Goal: Transaction & Acquisition: Purchase product/service

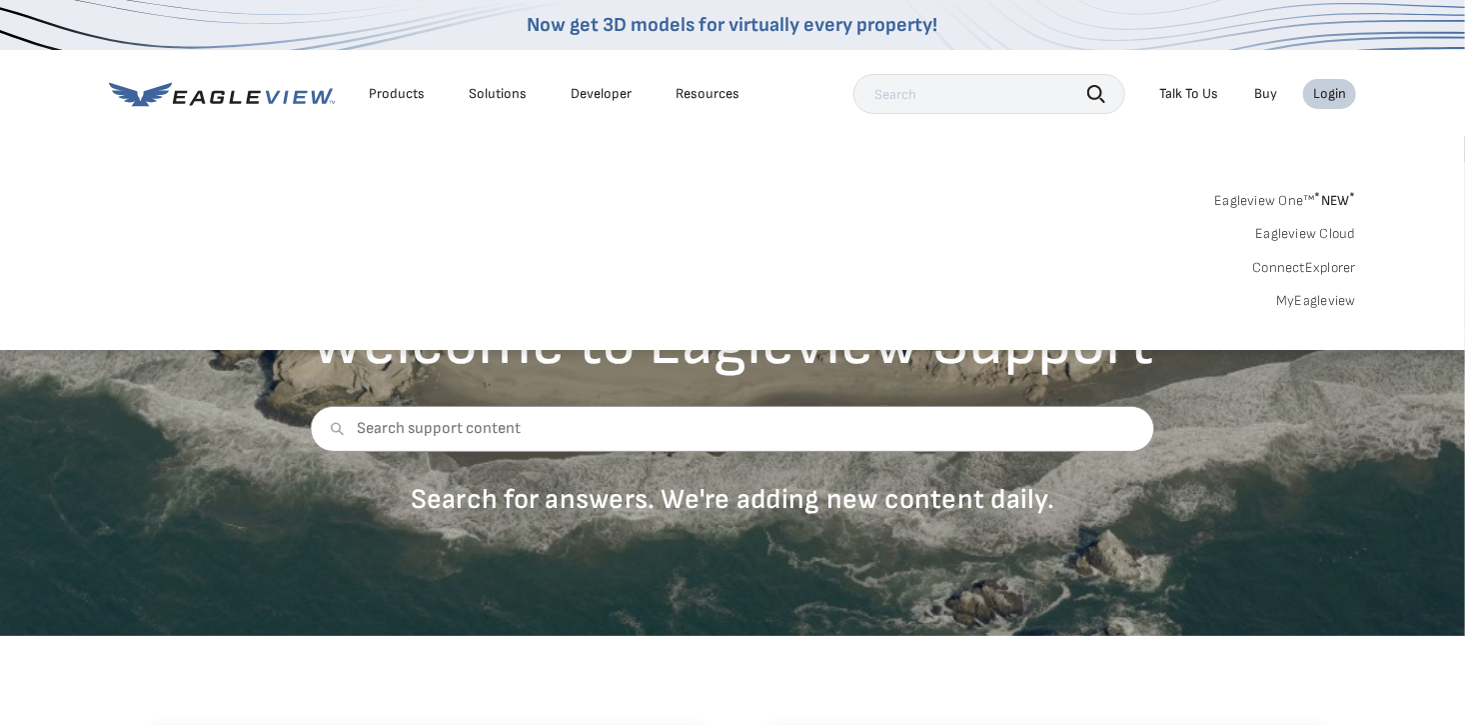
drag, startPoint x: 0, startPoint y: 0, endPoint x: 1284, endPoint y: 297, distance: 1318.3
click at [1284, 297] on link "MyEagleview" at bounding box center [1316, 301] width 80 height 18
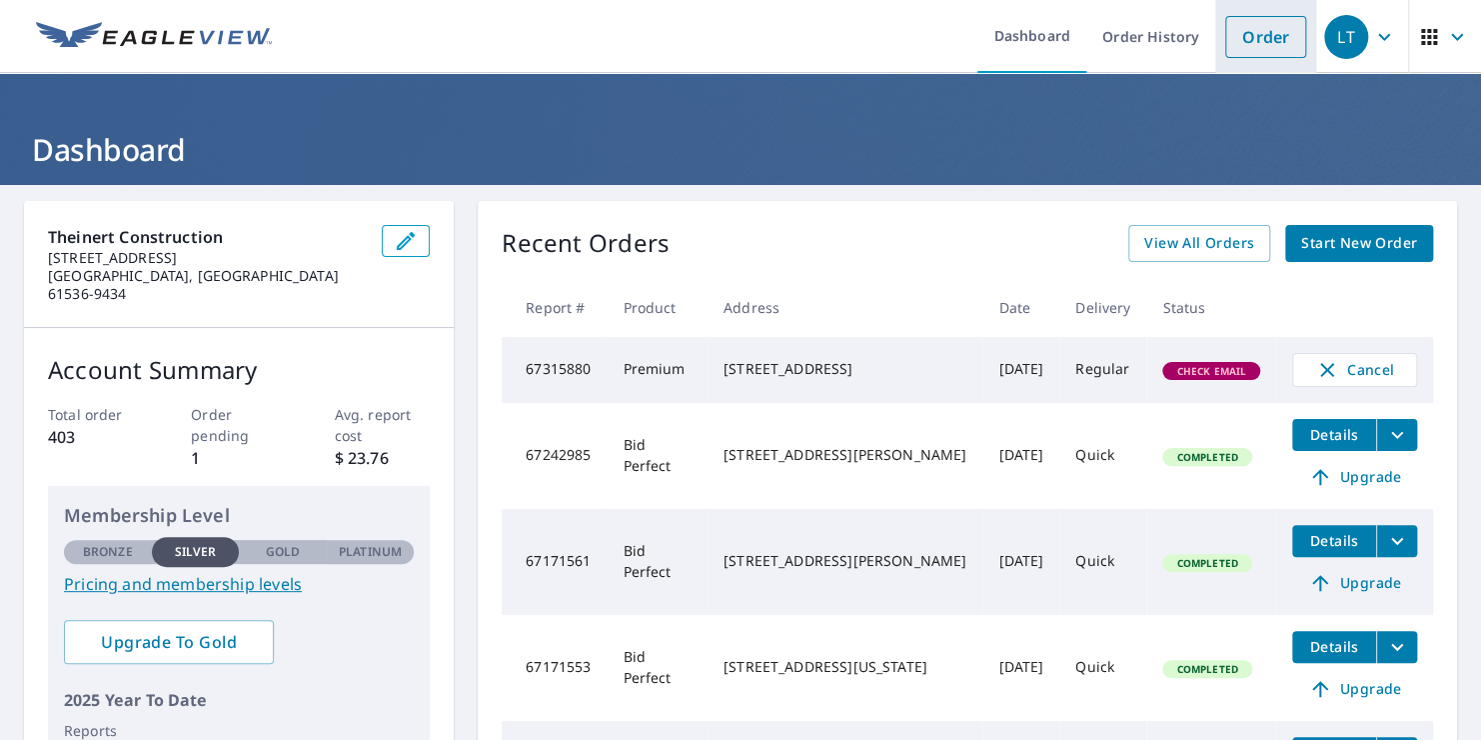
click at [1246, 36] on link "Order" at bounding box center [1265, 37] width 81 height 42
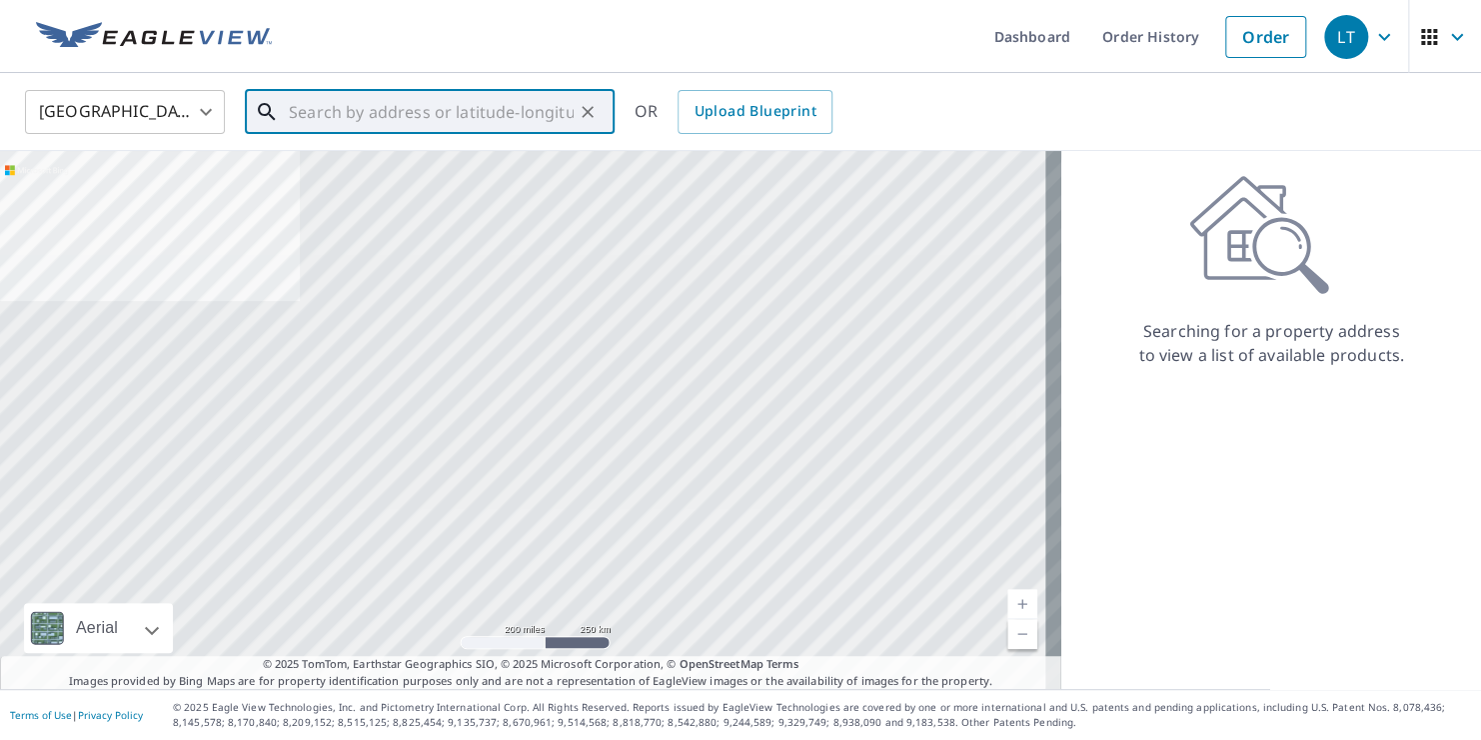
click at [455, 121] on input "text" at bounding box center [431, 112] width 285 height 56
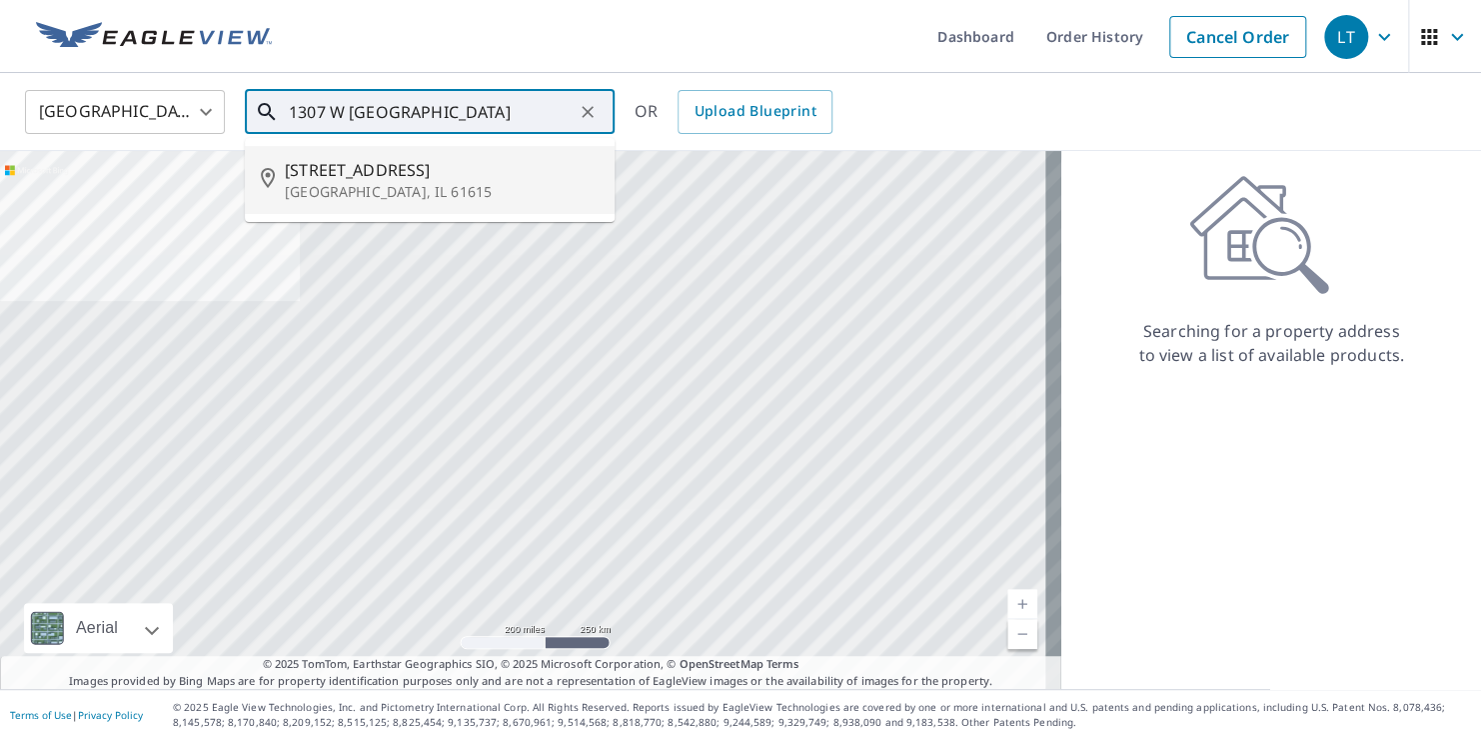
click at [392, 189] on p "[GEOGRAPHIC_DATA], IL 61615" at bounding box center [442, 192] width 314 height 20
type input "[STREET_ADDRESS][PERSON_NAME]"
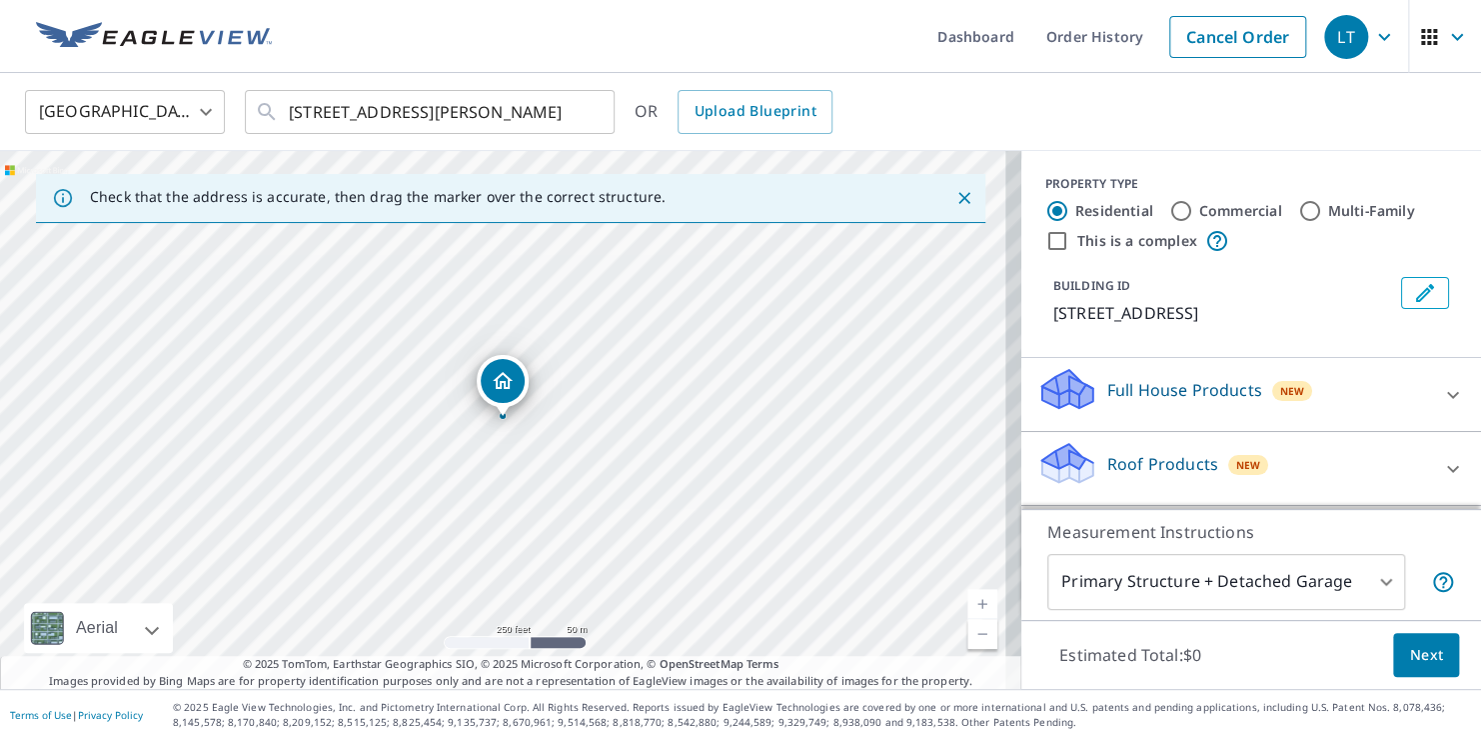
click at [973, 597] on link "Current Level 17, Zoom In" at bounding box center [983, 604] width 30 height 30
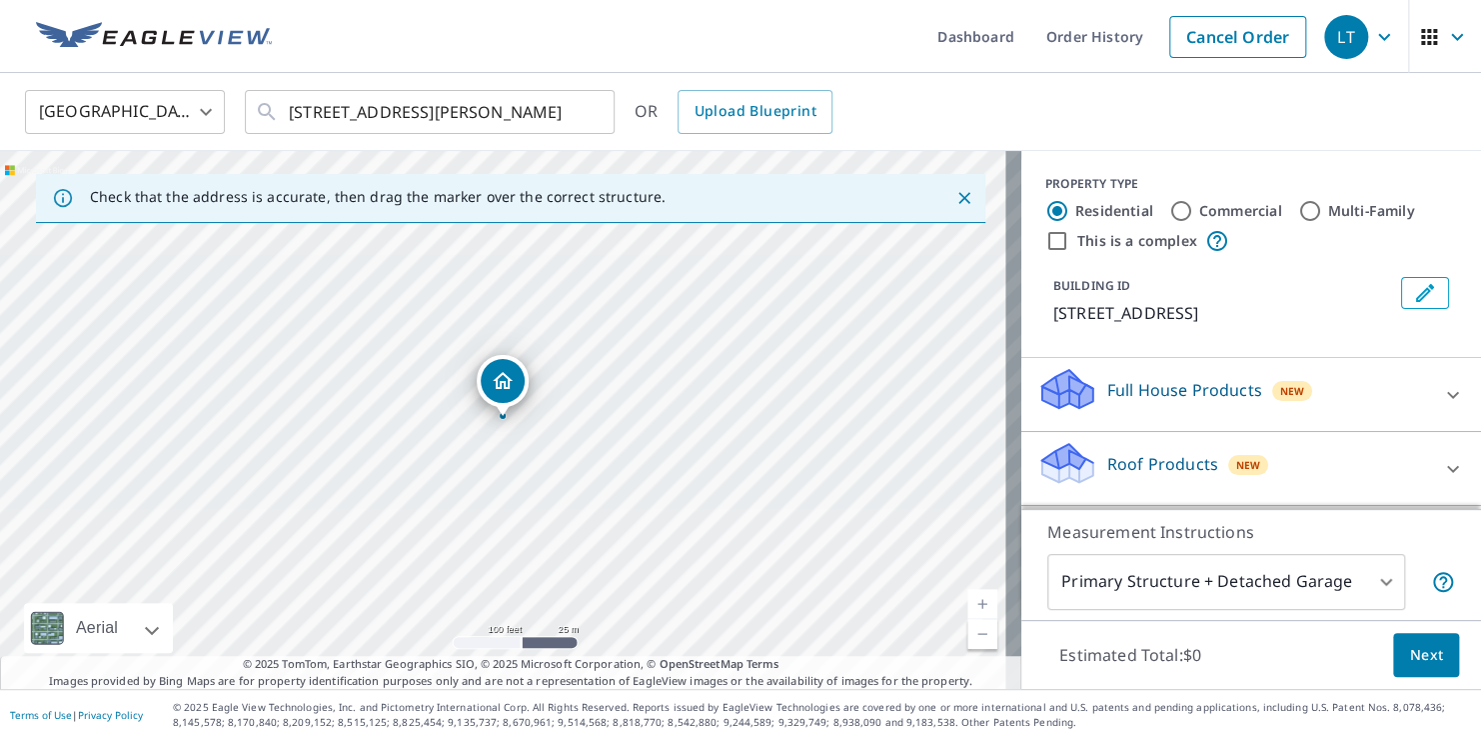
click at [970, 596] on link "Current Level 18, Zoom In" at bounding box center [983, 604] width 30 height 30
click at [968, 594] on link "Current Level 19, Zoom In" at bounding box center [983, 604] width 30 height 30
drag, startPoint x: 507, startPoint y: 385, endPoint x: 488, endPoint y: 382, distance: 19.2
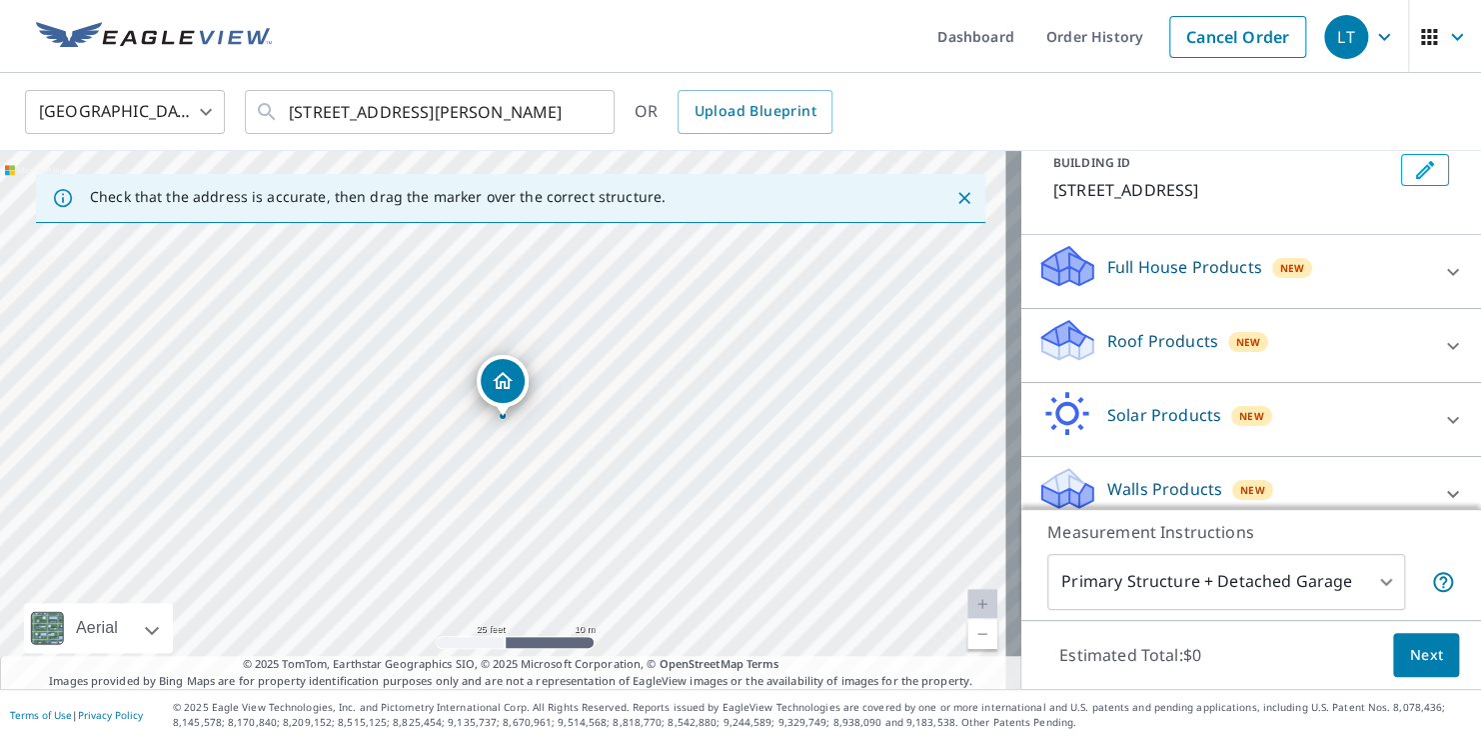
scroll to position [144, 0]
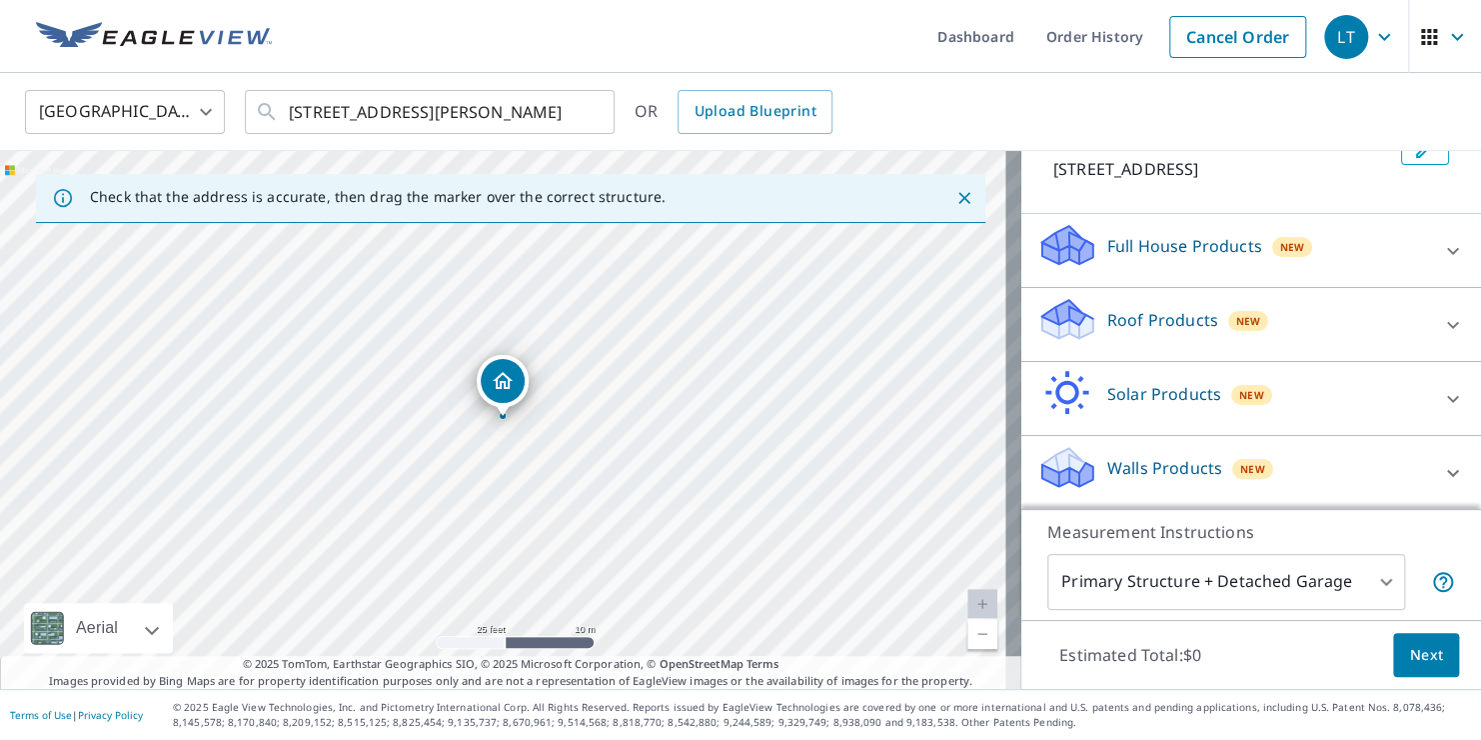
click at [1080, 308] on icon at bounding box center [1068, 319] width 60 height 47
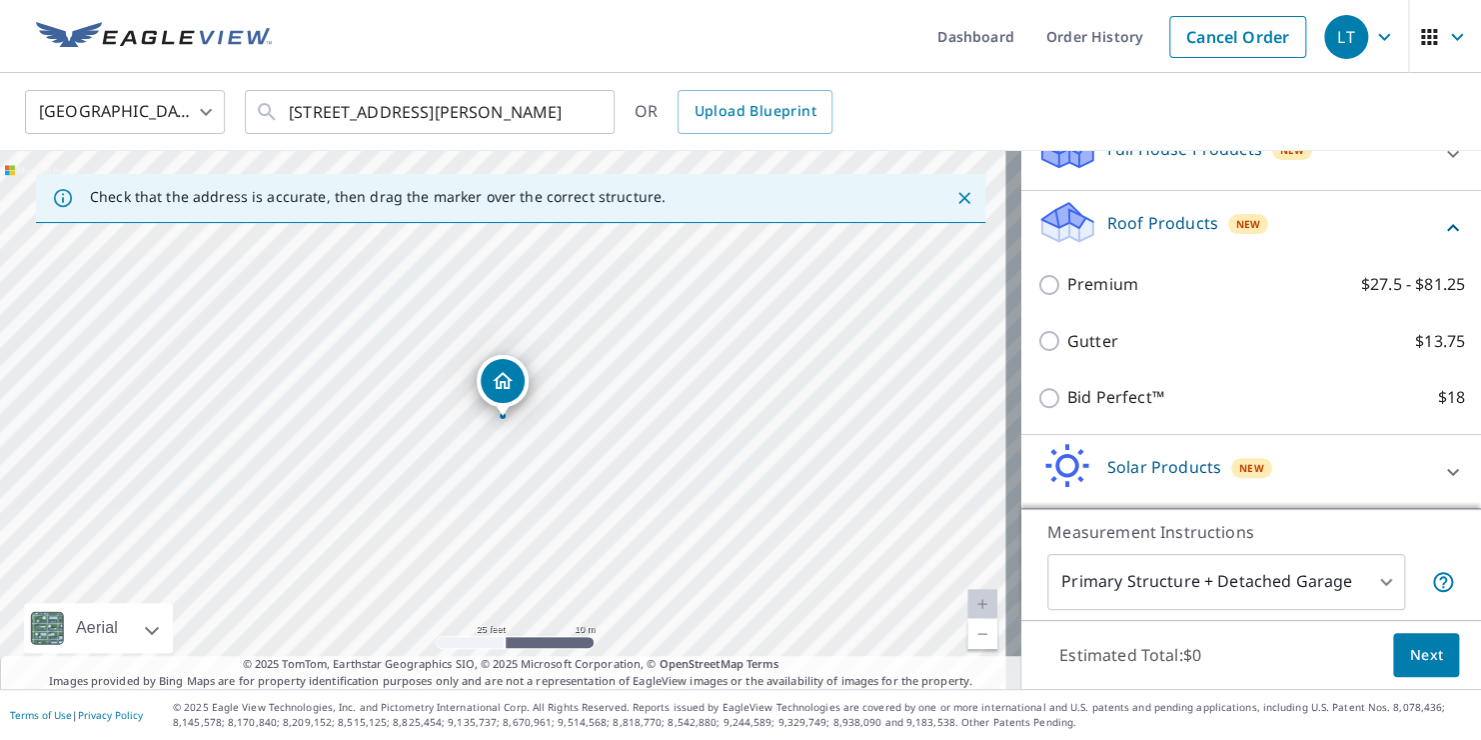
scroll to position [244, 0]
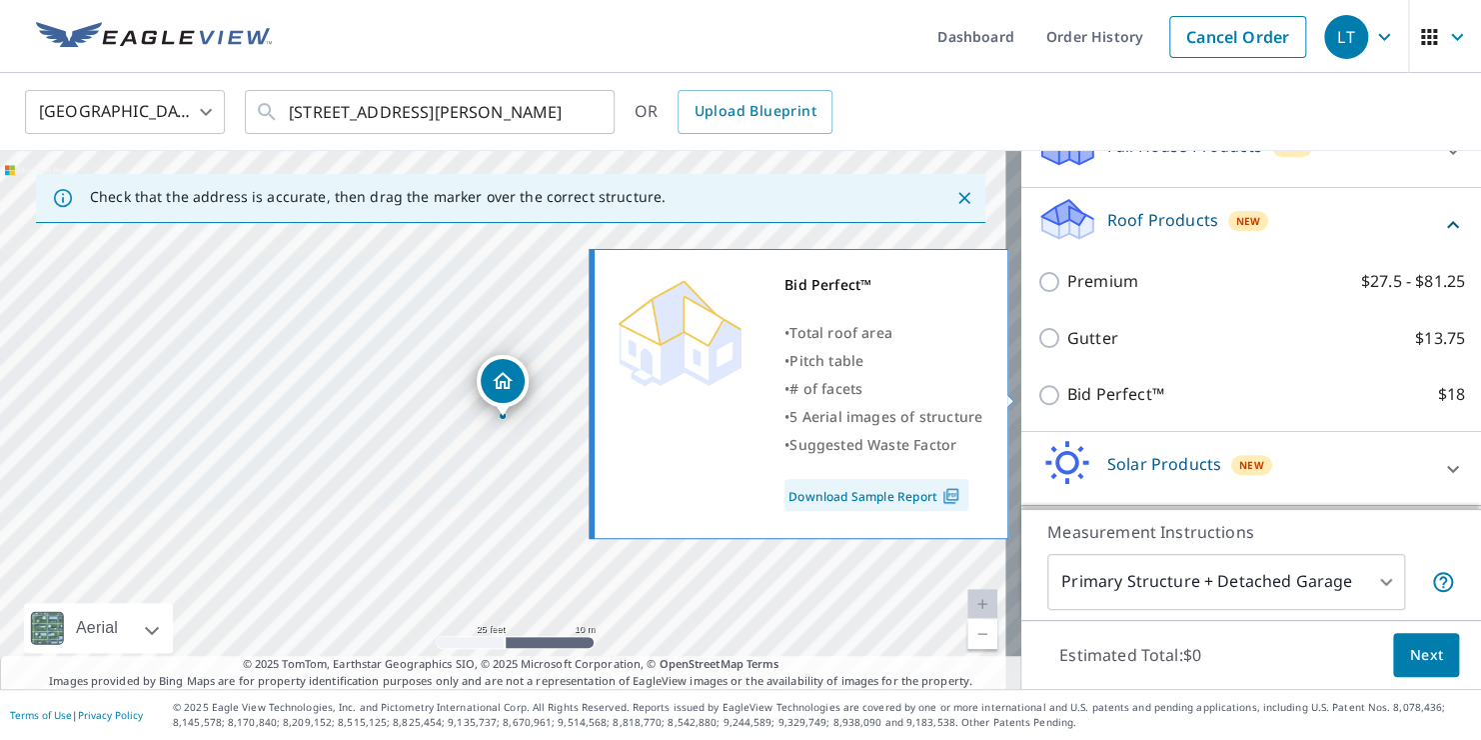
click at [1044, 388] on input "Bid Perfect™ $18" at bounding box center [1053, 395] width 30 height 24
checkbox input "true"
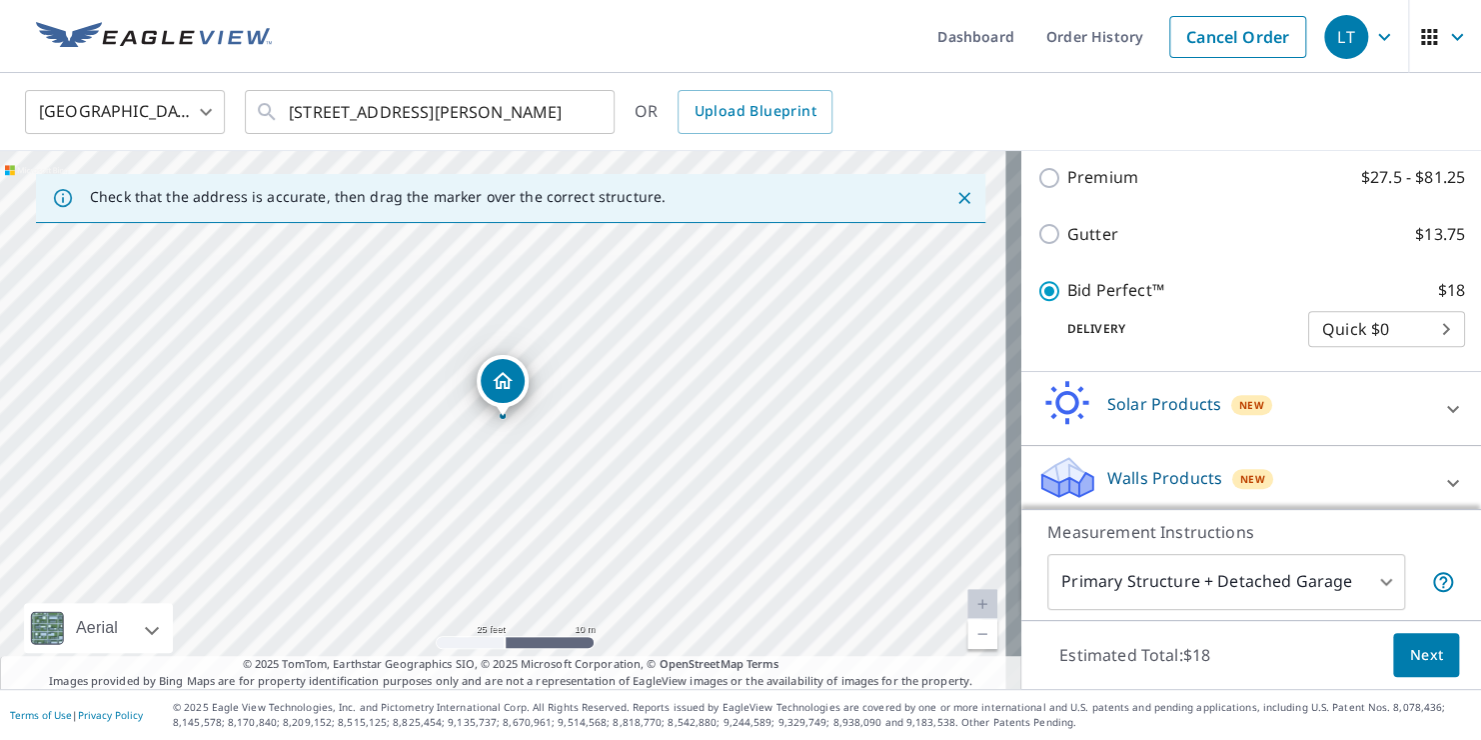
scroll to position [378, 0]
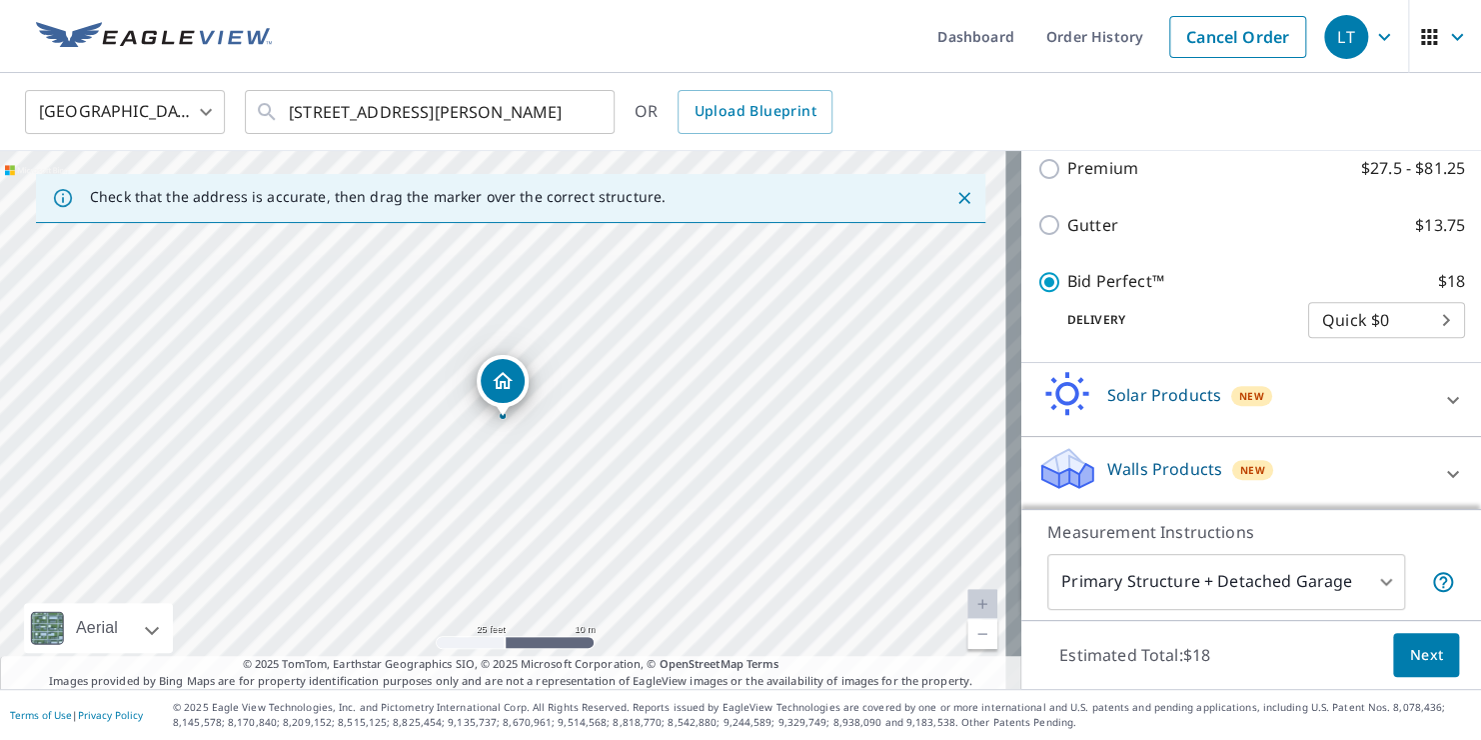
click at [1409, 651] on span "Next" at bounding box center [1426, 655] width 34 height 25
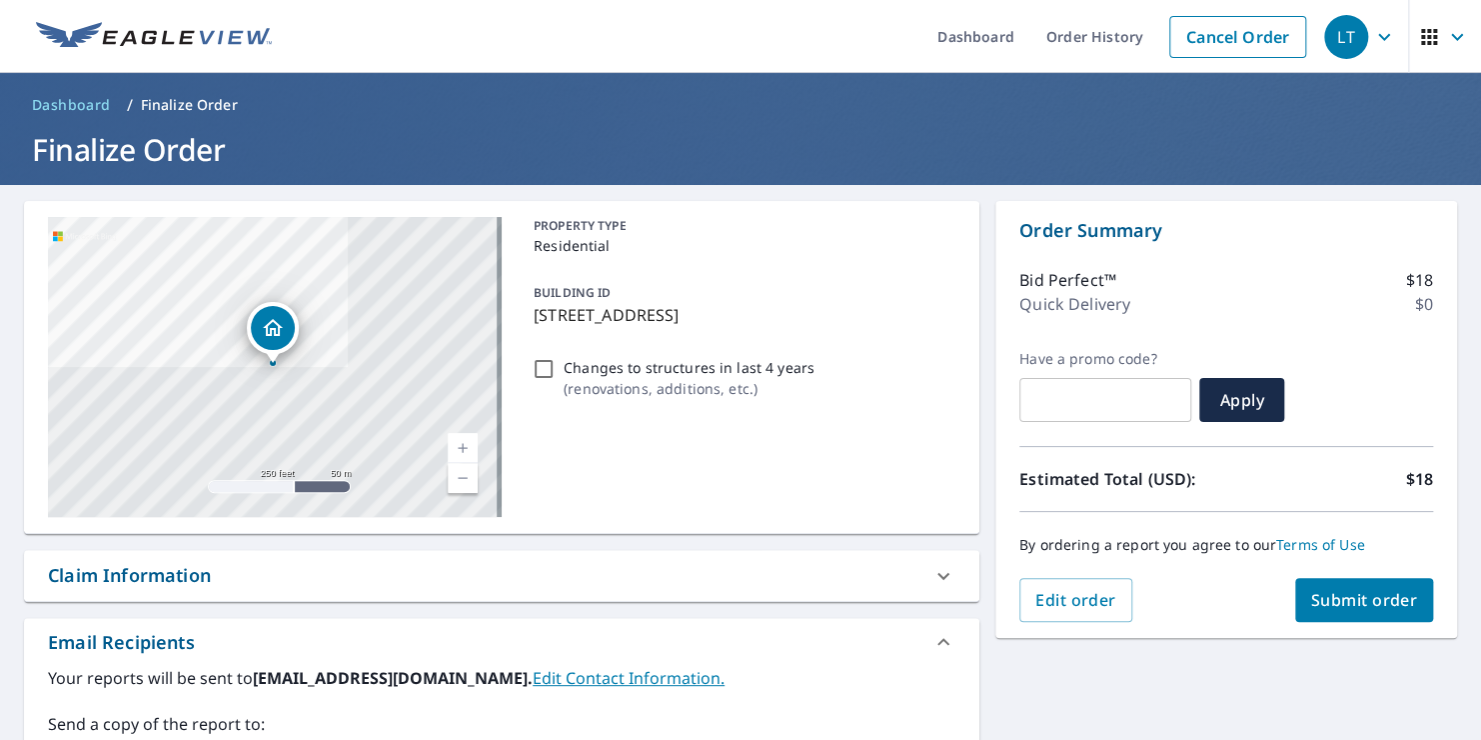
click at [1336, 601] on span "Submit order" at bounding box center [1364, 600] width 107 height 22
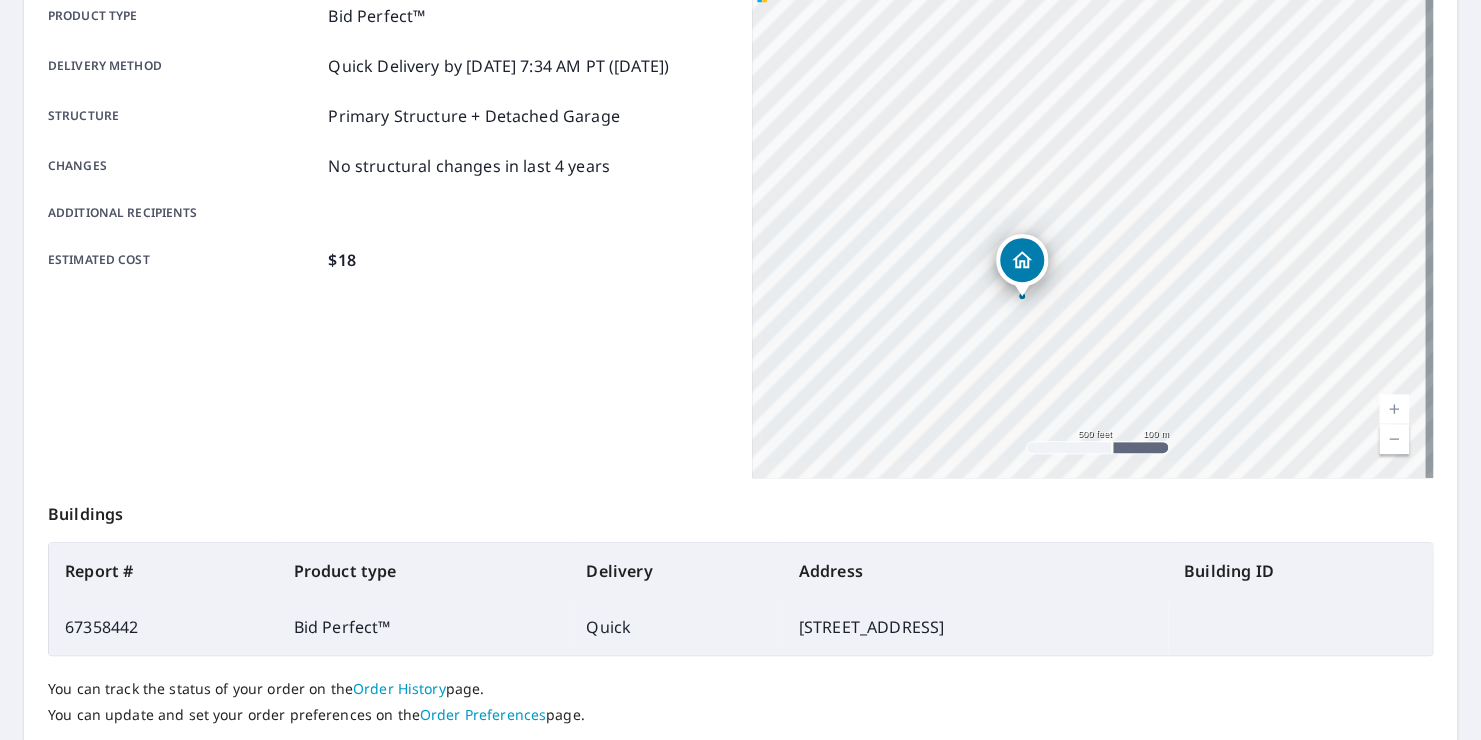
scroll to position [300, 0]
